Goal: Information Seeking & Learning: Find specific fact

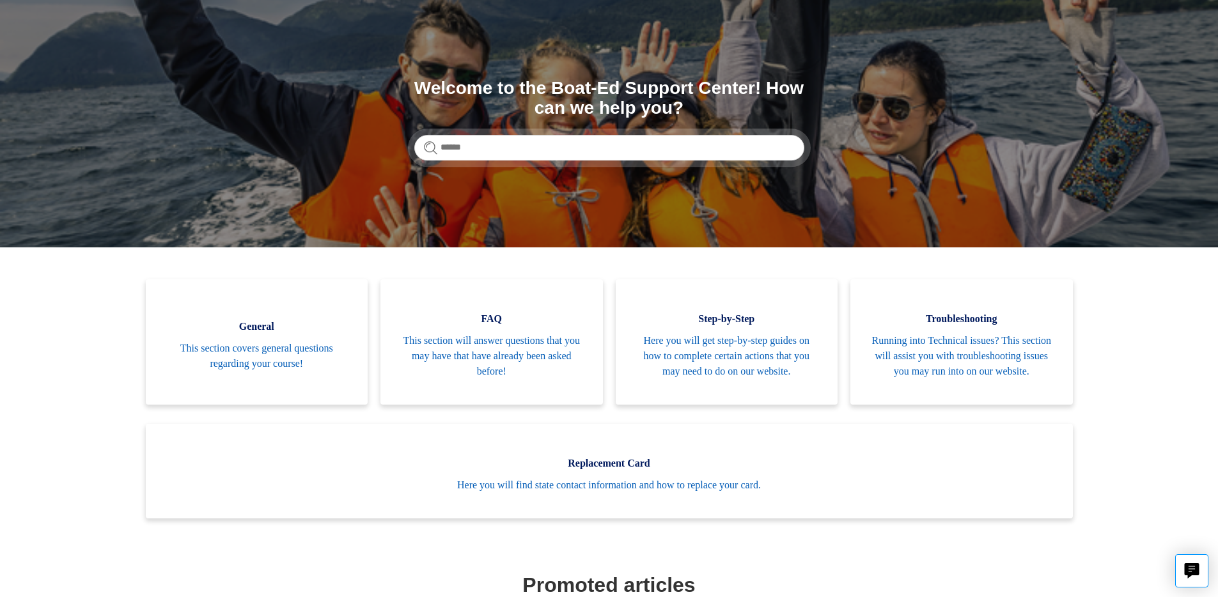
scroll to position [67, 0]
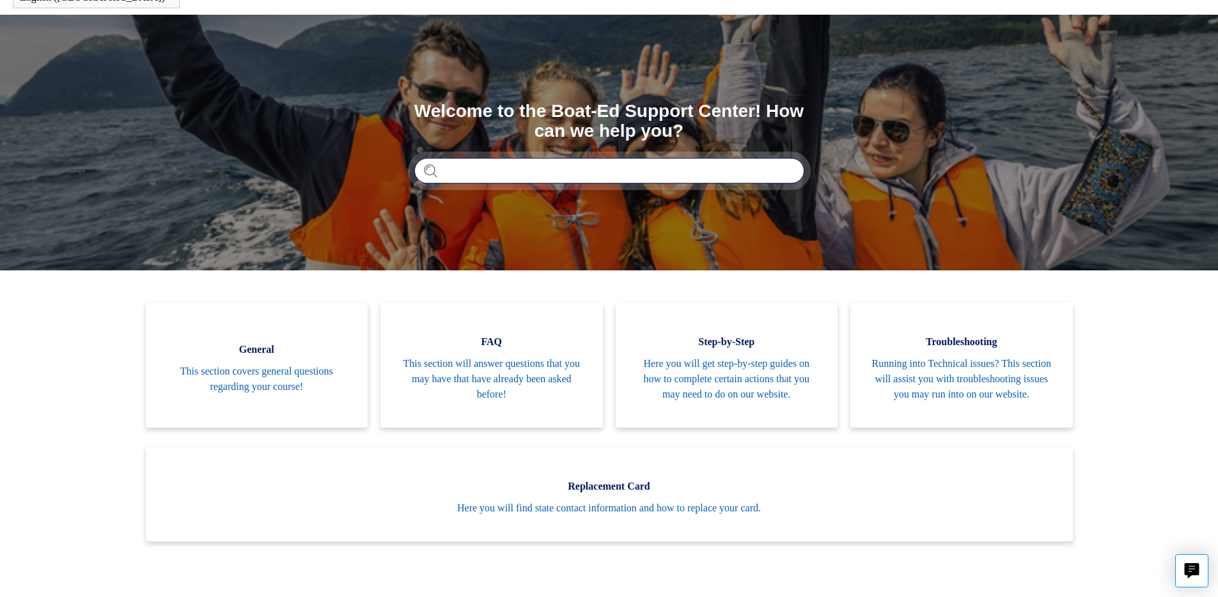
click at [605, 173] on input "Search" at bounding box center [609, 171] width 390 height 26
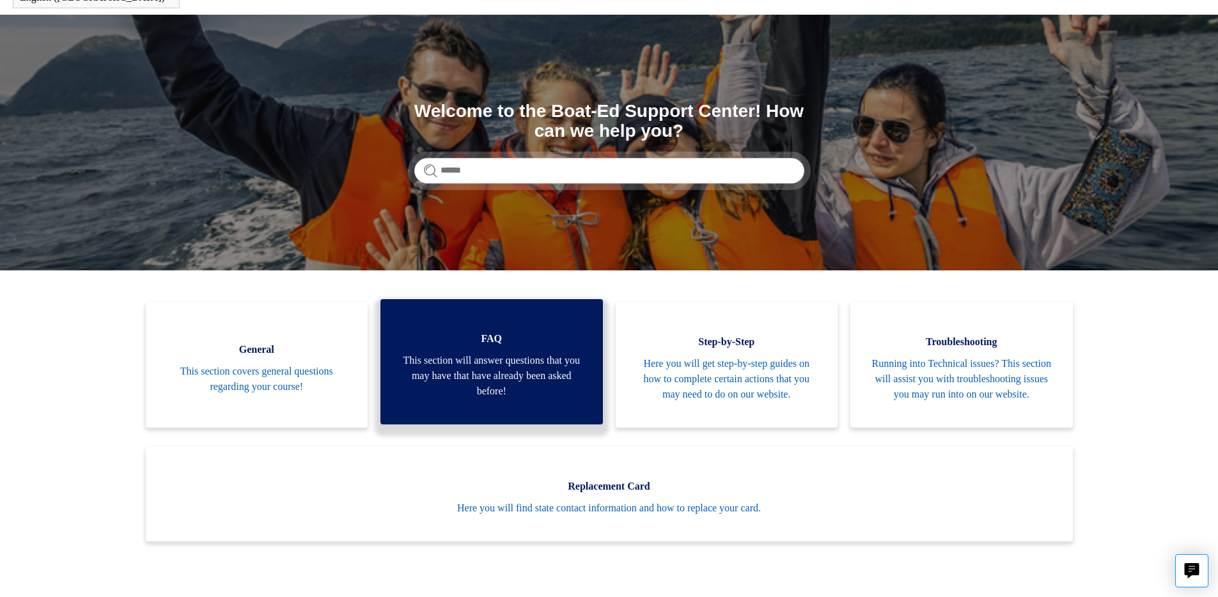
click at [521, 385] on span "This section will answer questions that you may have that have already been ask…" at bounding box center [492, 376] width 184 height 46
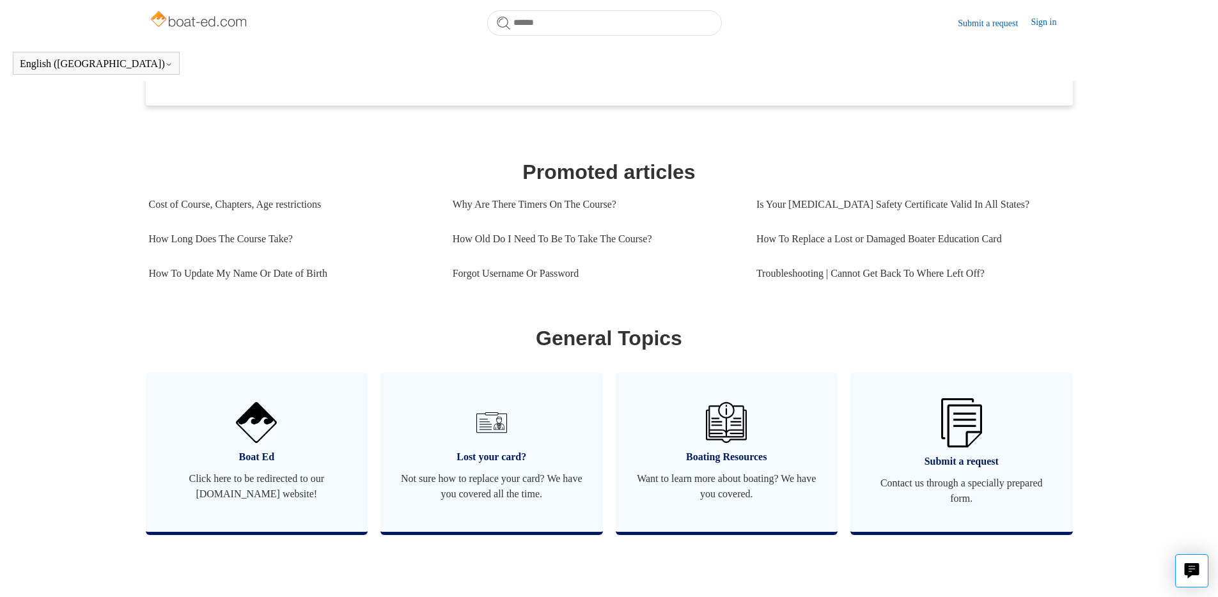
scroll to position [816, 0]
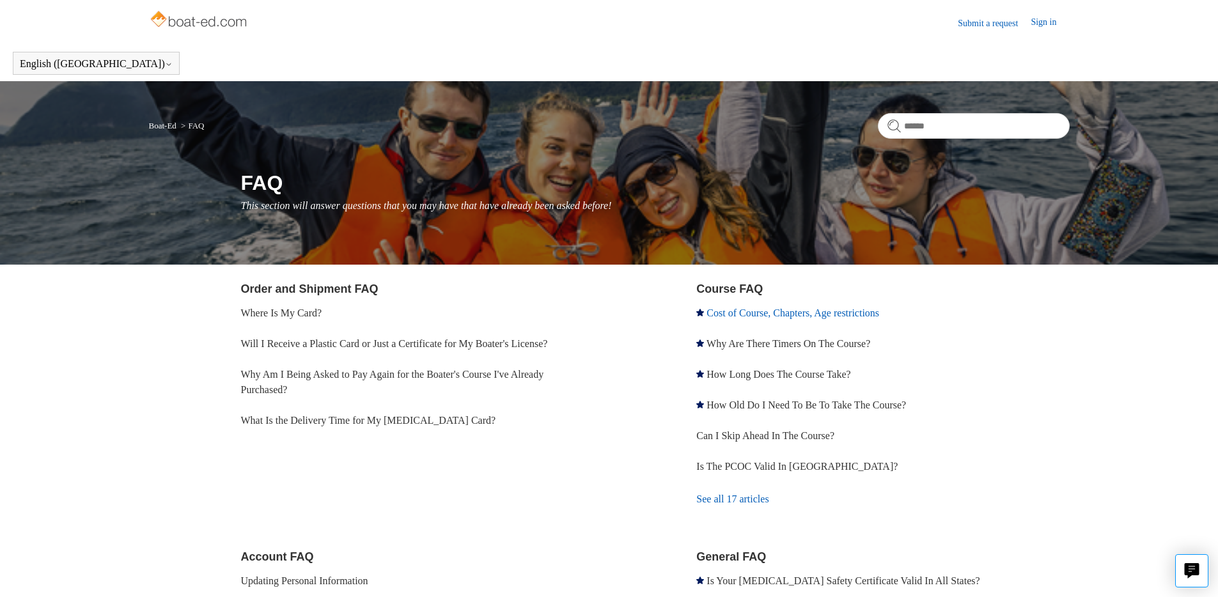
click at [771, 315] on link "Cost of Course, Chapters, Age restrictions" at bounding box center [793, 313] width 173 height 11
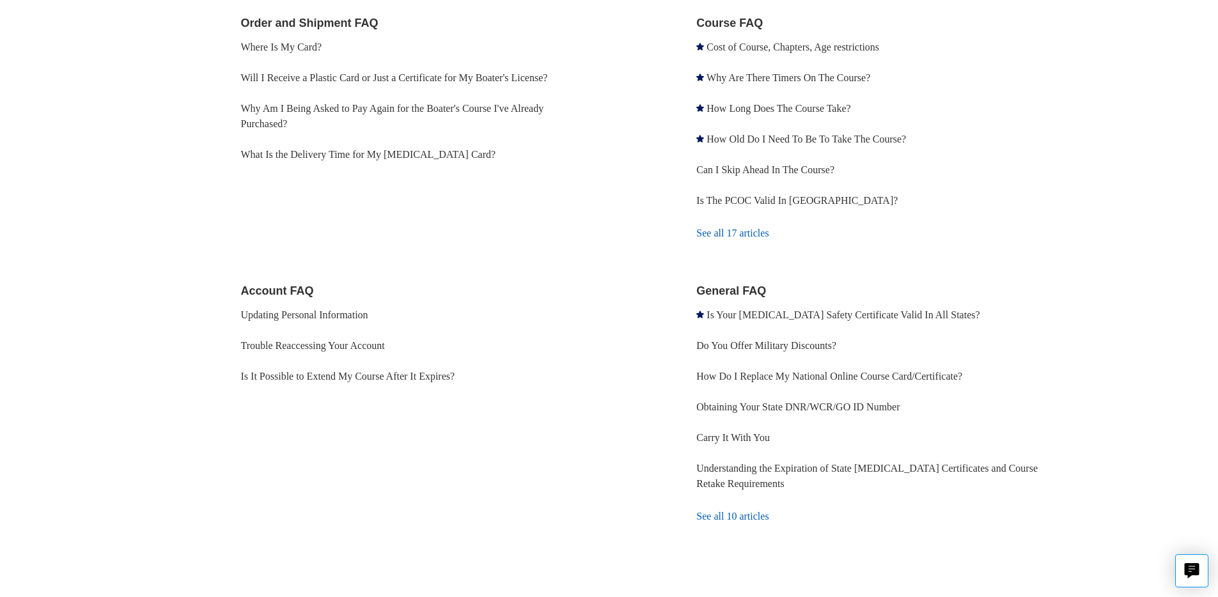
scroll to position [36, 0]
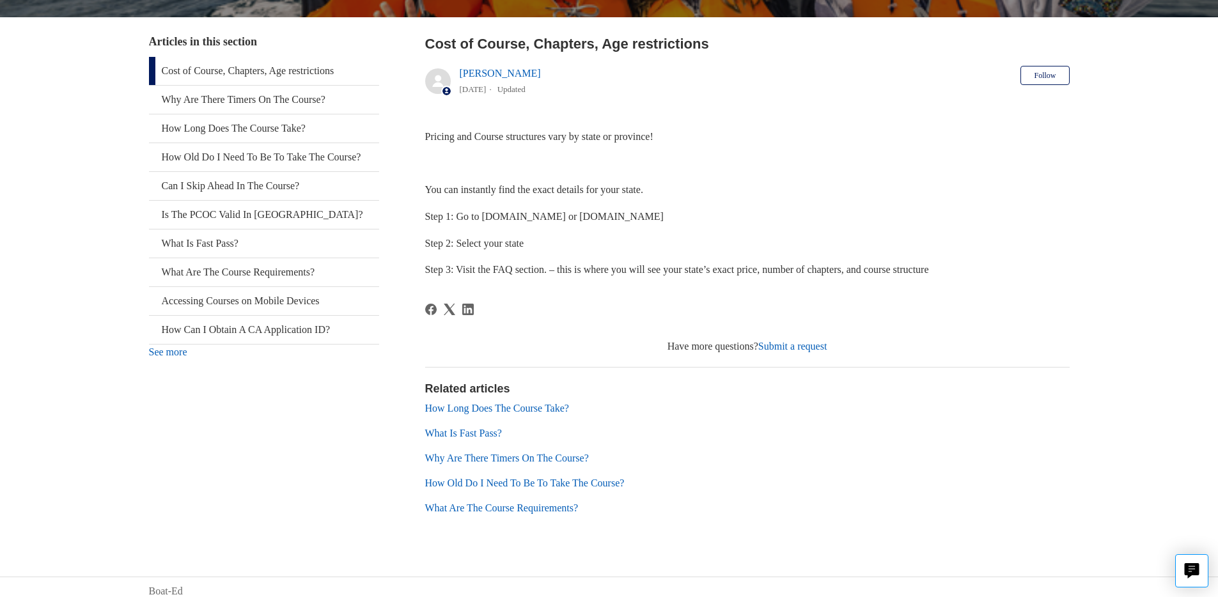
scroll to position [237, 0]
